Goal: Task Accomplishment & Management: Manage account settings

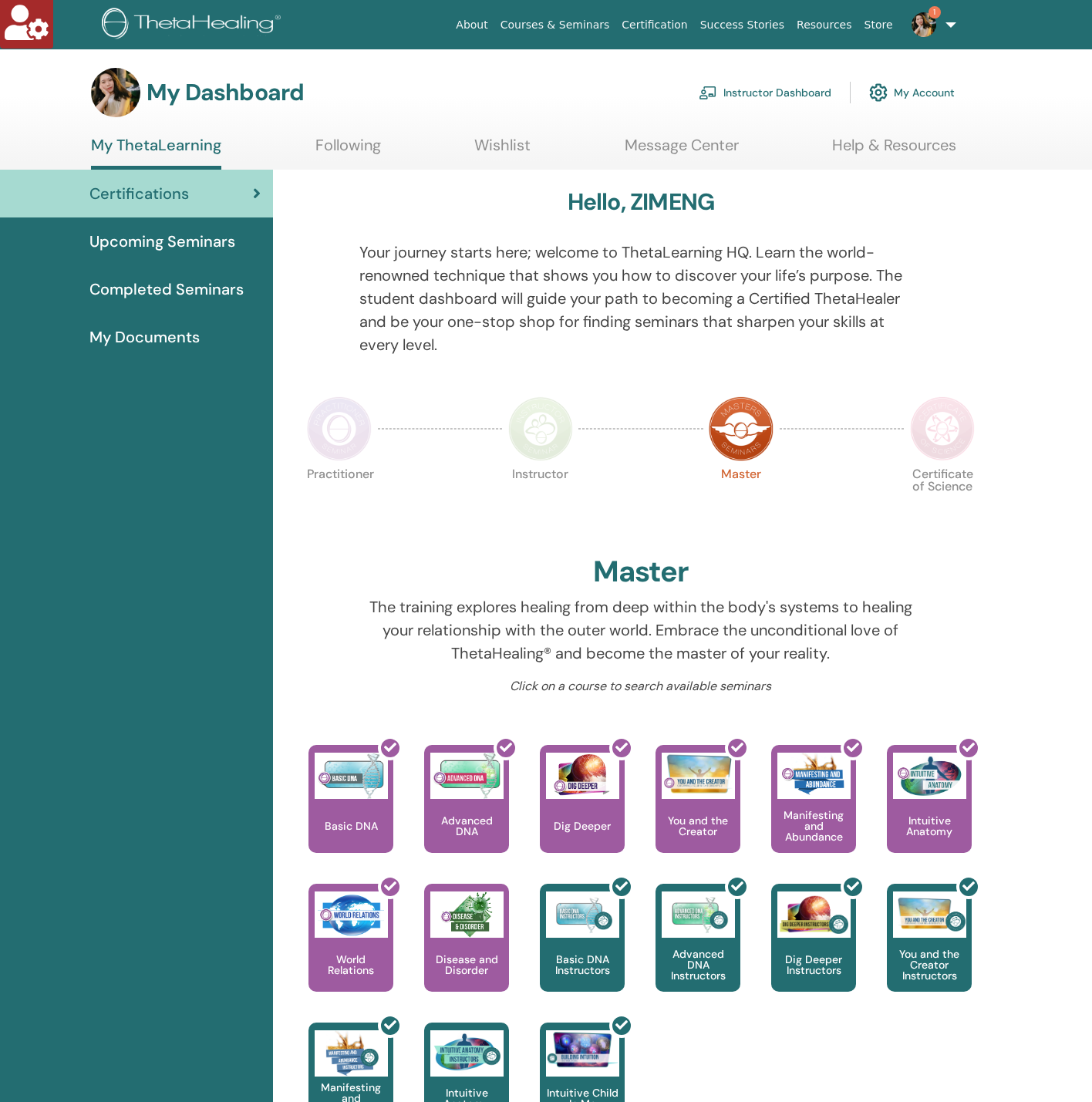
click at [923, 85] on link "My Account" at bounding box center [911, 92] width 85 height 34
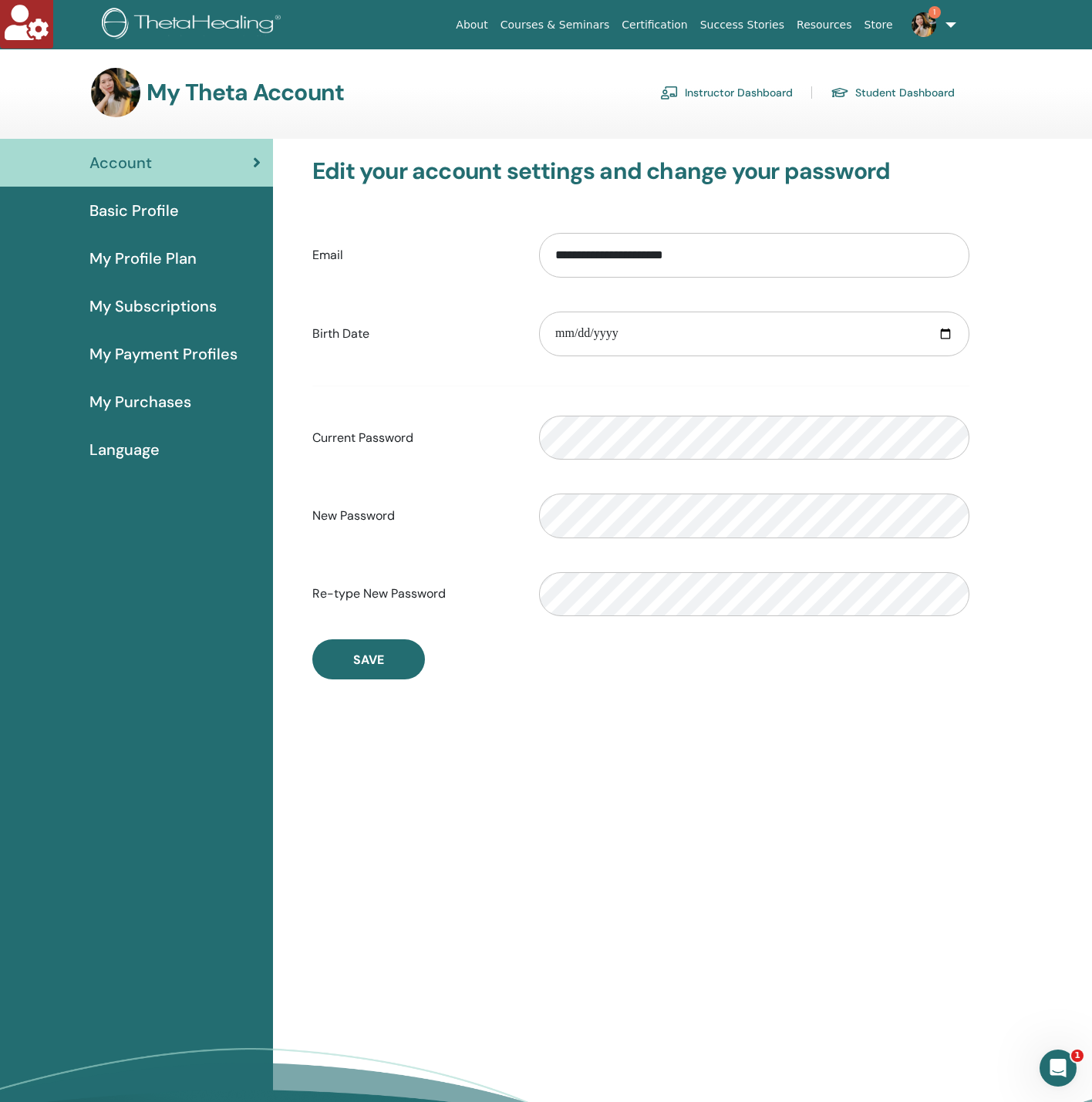
click at [954, 16] on link "1" at bounding box center [930, 25] width 63 height 49
click at [173, 216] on span "Basic Profile" at bounding box center [134, 211] width 90 height 23
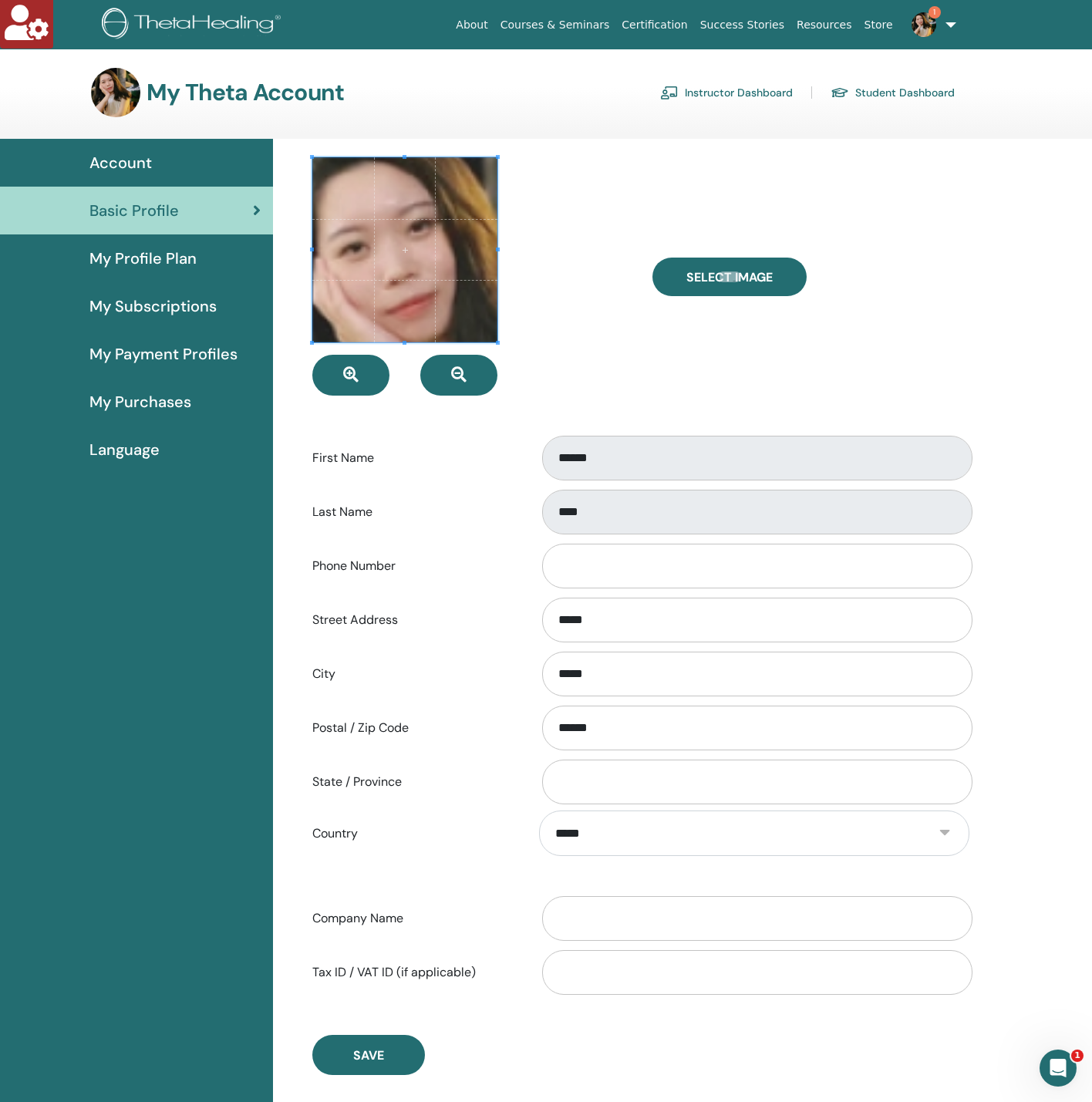
click at [455, 315] on span at bounding box center [405, 249] width 185 height 185
click at [715, 93] on link "Instructor Dashboard" at bounding box center [726, 92] width 133 height 25
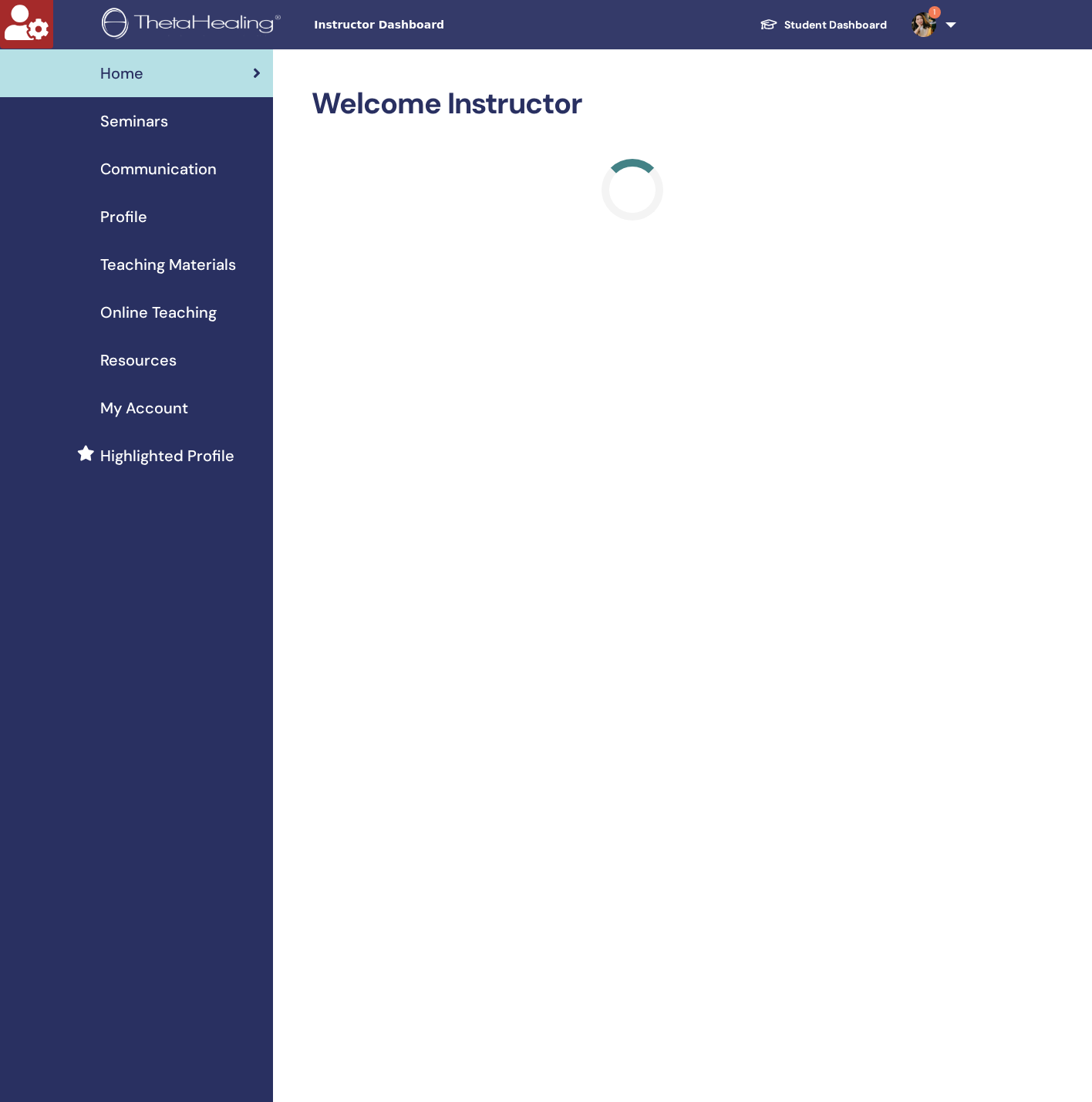
click at [161, 208] on div "Profile" at bounding box center [136, 217] width 248 height 23
